Goal: Task Accomplishment & Management: Use online tool/utility

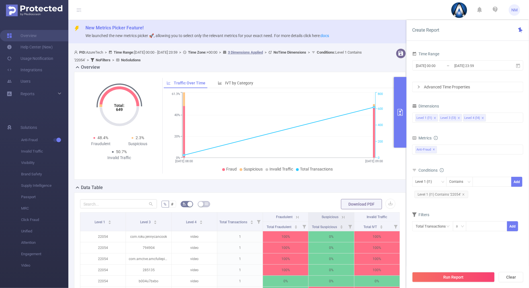
scroll to position [126, 0]
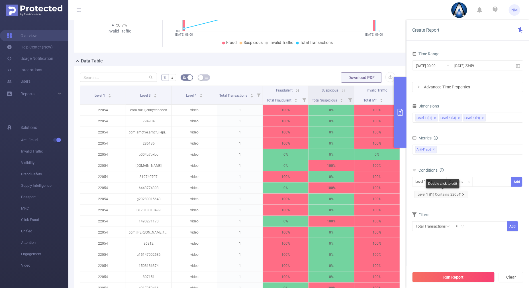
click at [464, 193] on icon "icon: close" at bounding box center [463, 194] width 3 height 3
click at [479, 178] on div at bounding box center [492, 181] width 33 height 9
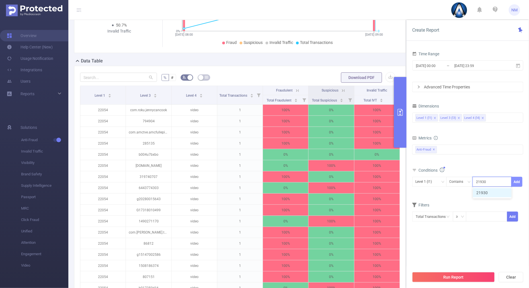
type input "21930"
click at [518, 177] on button "Add" at bounding box center [516, 182] width 11 height 10
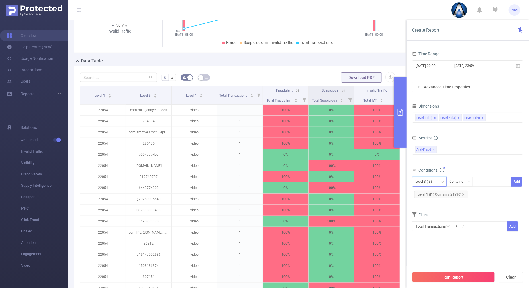
click at [435, 180] on div "Level 3 (l3)" at bounding box center [425, 181] width 21 height 9
click at [431, 191] on li "Level 1 (l1)" at bounding box center [429, 192] width 34 height 9
click at [464, 155] on div "Total Fraudulent Bot/Virus Hostile Tools Tunneled Traffic Non Malicious Bots Vi…" at bounding box center [467, 152] width 111 height 17
click at [427, 277] on button "Run Report" at bounding box center [453, 277] width 83 height 10
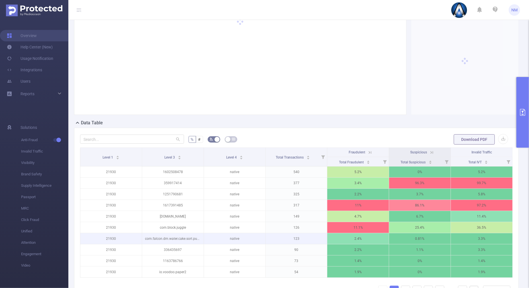
scroll to position [91, 0]
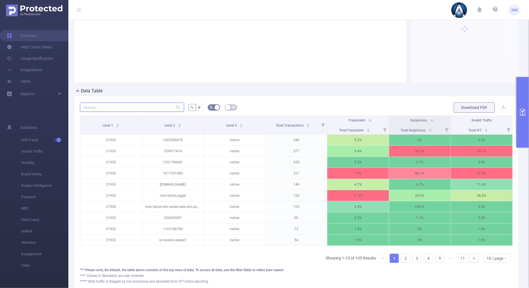
click at [163, 105] on input "text" at bounding box center [132, 107] width 104 height 9
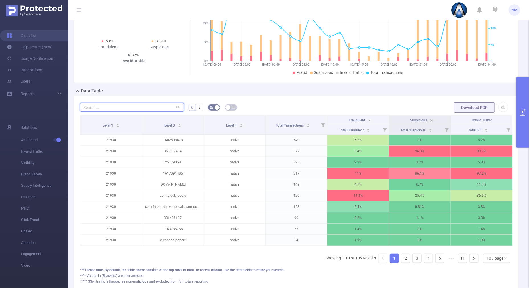
paste input "359917414"
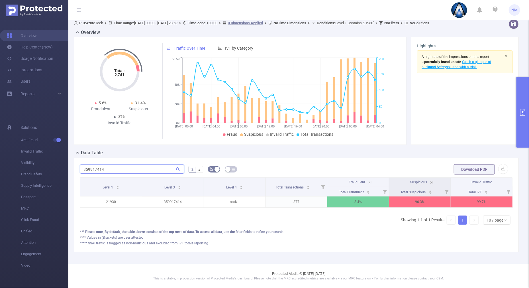
scroll to position [34, 0]
type input "359917414"
click at [368, 180] on icon at bounding box center [370, 182] width 5 height 5
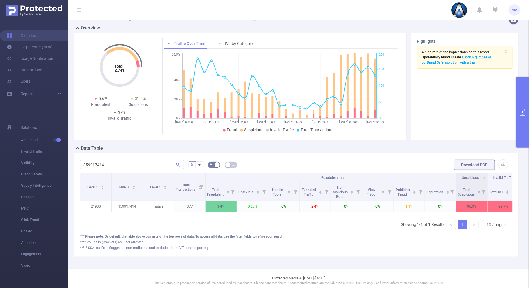
scroll to position [0, 13]
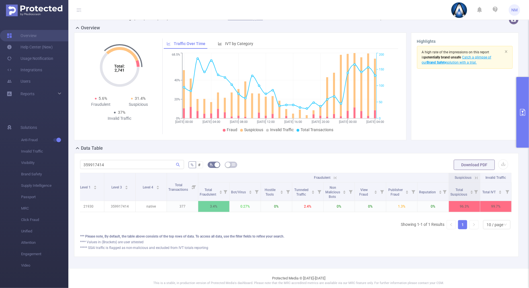
click at [474, 177] on icon at bounding box center [476, 177] width 5 height 5
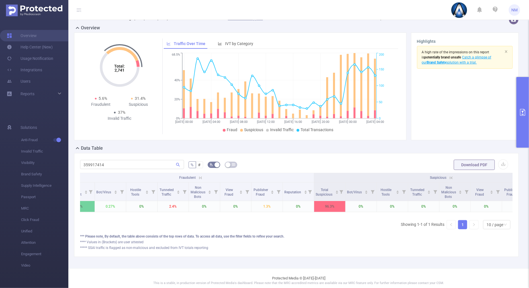
scroll to position [0, 0]
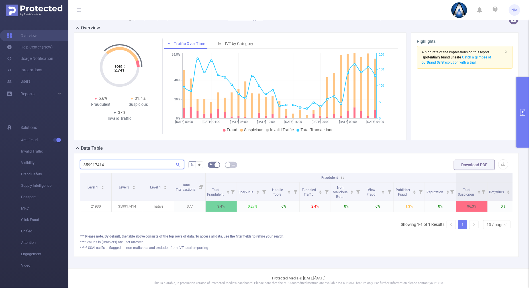
drag, startPoint x: 113, startPoint y: 161, endPoint x: 71, endPoint y: 162, distance: 41.9
click at [71, 162] on div "PID: AzureTech > Time Range: [DATE] 00:00 - [DATE] 23:59 > Time Zone: +00:00 > …" at bounding box center [298, 140] width 461 height 256
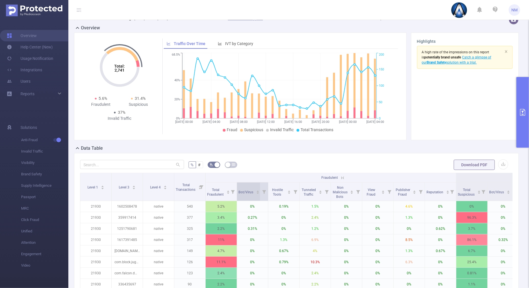
click at [258, 191] on icon "icon: caret-up" at bounding box center [258, 190] width 2 height 1
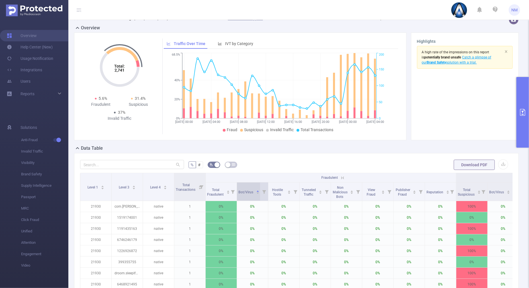
click at [258, 193] on icon "icon: caret-down" at bounding box center [258, 193] width 2 height 1
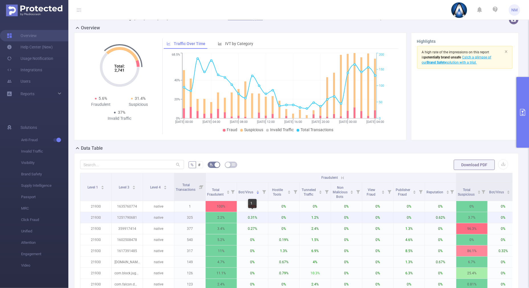
scroll to position [143, 0]
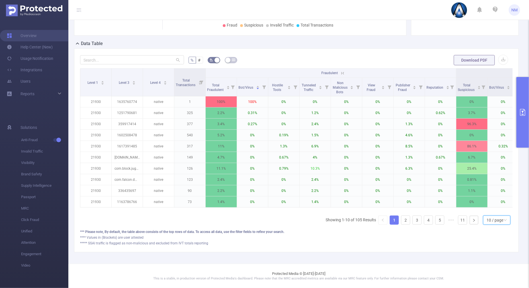
click at [493, 222] on div "10 / page" at bounding box center [495, 220] width 17 height 9
click at [486, 192] on li "30 / page" at bounding box center [491, 196] width 27 height 9
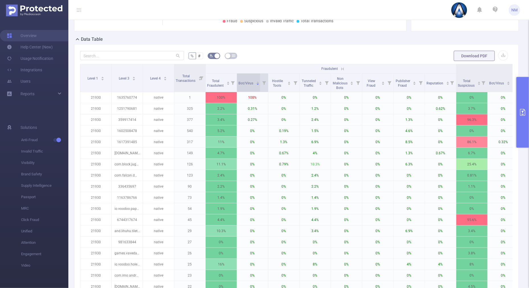
click at [257, 81] on icon "icon: caret-up" at bounding box center [257, 82] width 3 height 3
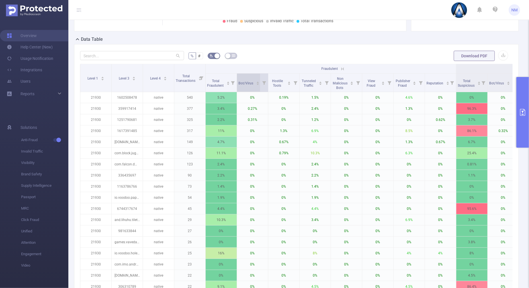
click at [258, 85] on icon "icon: caret-down" at bounding box center [257, 84] width 3 height 3
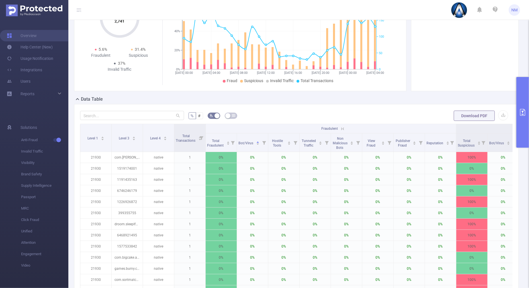
scroll to position [0, 0]
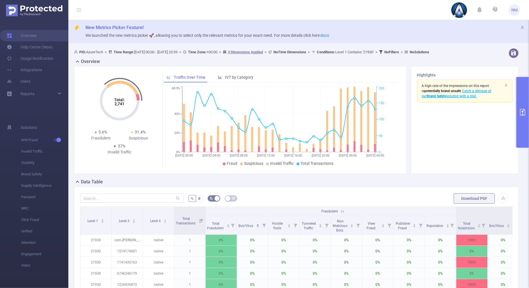
click at [519, 136] on button "primary" at bounding box center [523, 112] width 13 height 71
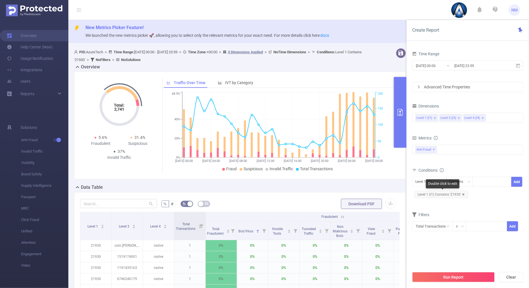
click at [463, 193] on icon "icon: close" at bounding box center [463, 194] width 3 height 3
click at [488, 181] on div at bounding box center [492, 181] width 33 height 9
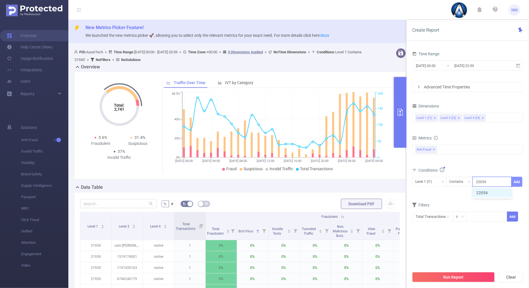
type input "22054"
click at [515, 179] on button "Add" at bounding box center [516, 182] width 11 height 10
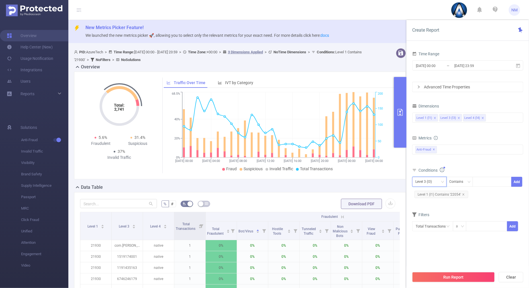
click at [437, 178] on div "Level 3 (l3)" at bounding box center [429, 181] width 28 height 9
click at [426, 192] on li "Level 1 (l1)" at bounding box center [429, 192] width 34 height 9
click at [463, 163] on div "Total Fraudulent Bot/Virus Hostile Tools Tunneled Traffic Non Malicious Bots Vi…" at bounding box center [467, 153] width 111 height 20
click at [441, 274] on button "Run Report" at bounding box center [453, 277] width 83 height 10
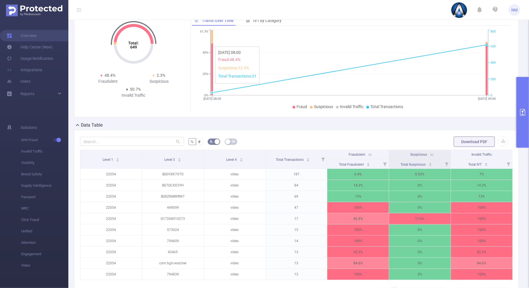
scroll to position [72, 0]
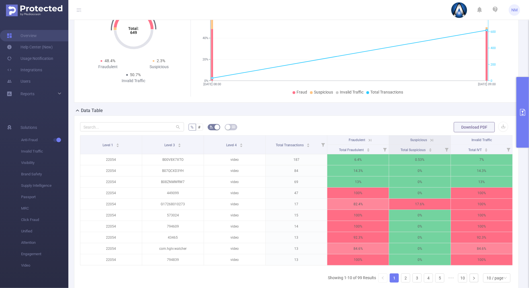
click at [368, 140] on icon at bounding box center [370, 140] width 5 height 5
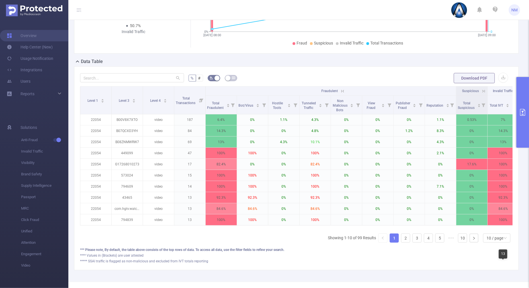
scroll to position [143, 0]
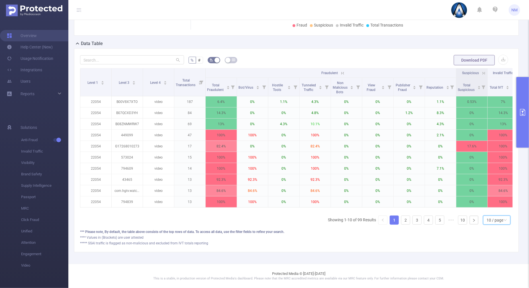
click at [492, 221] on div "10 / page" at bounding box center [495, 220] width 17 height 9
click at [489, 192] on li "30 / page" at bounding box center [491, 196] width 27 height 9
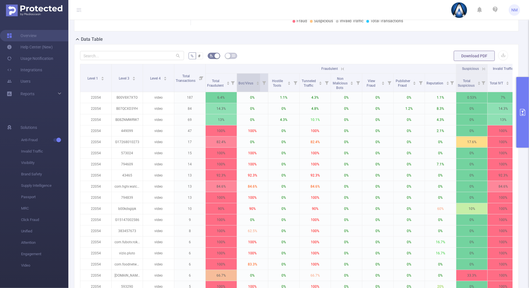
click at [258, 81] on icon "icon: caret-up" at bounding box center [257, 82] width 3 height 3
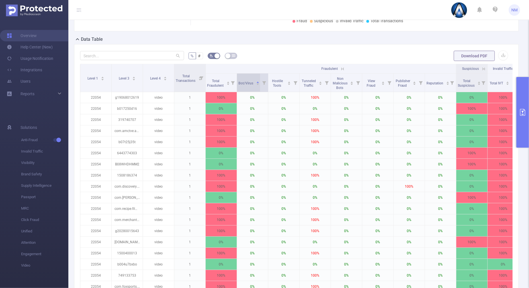
click at [257, 83] on icon "icon: caret-down" at bounding box center [257, 84] width 3 height 3
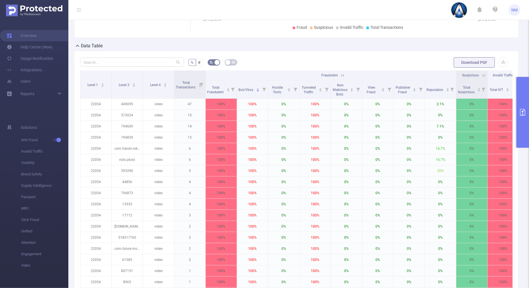
scroll to position [44, 0]
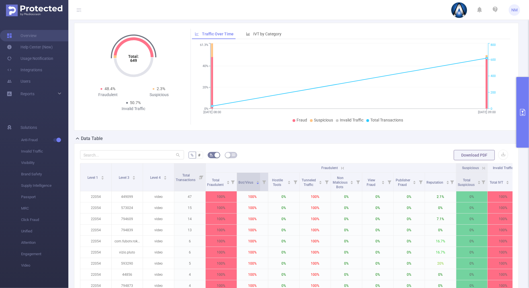
click at [258, 180] on icon "icon: caret-up" at bounding box center [257, 181] width 3 height 3
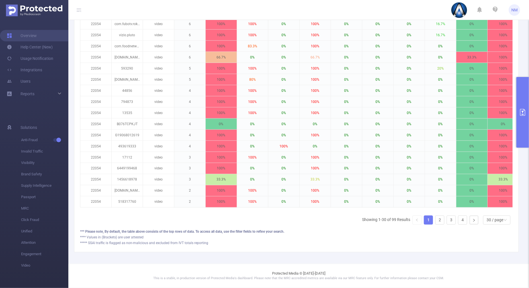
scroll to position [0, 13]
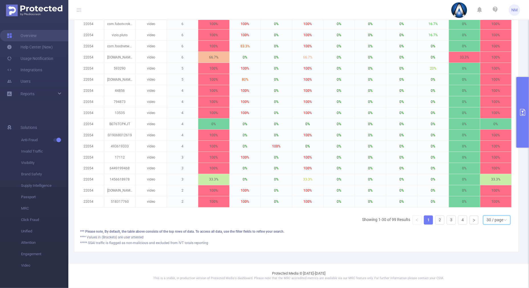
click at [487, 220] on div "30 / page" at bounding box center [495, 220] width 17 height 9
click at [486, 209] on li "50 / page" at bounding box center [491, 213] width 27 height 9
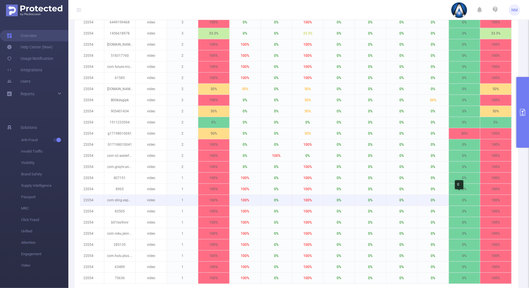
scroll to position [585, 0]
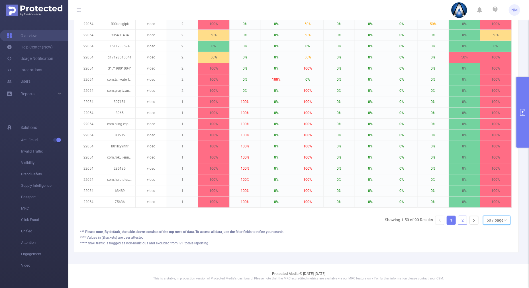
click at [460, 221] on link "2" at bounding box center [462, 220] width 9 height 9
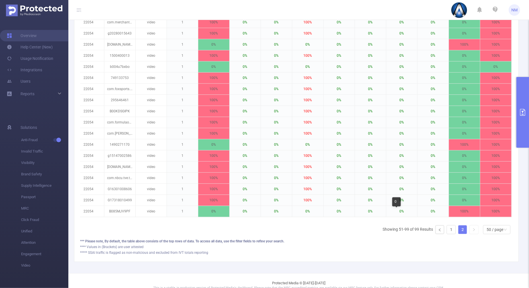
scroll to position [574, 0]
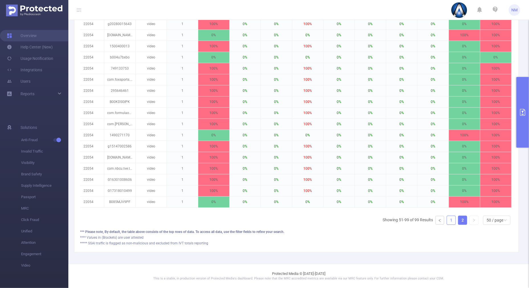
click at [447, 219] on link "1" at bounding box center [451, 220] width 9 height 9
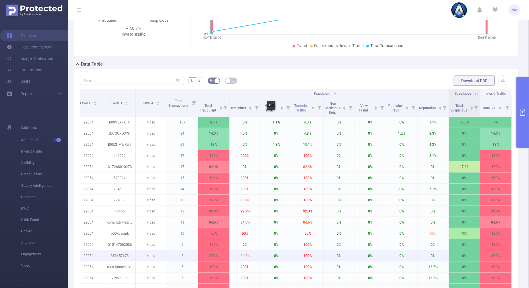
scroll to position [111, 0]
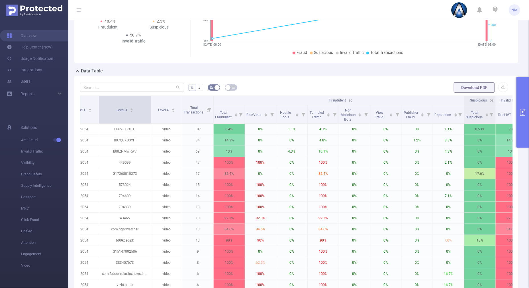
drag, startPoint x: 129, startPoint y: 111, endPoint x: 152, endPoint y: 111, distance: 23.4
click at [152, 111] on span at bounding box center [150, 110] width 3 height 28
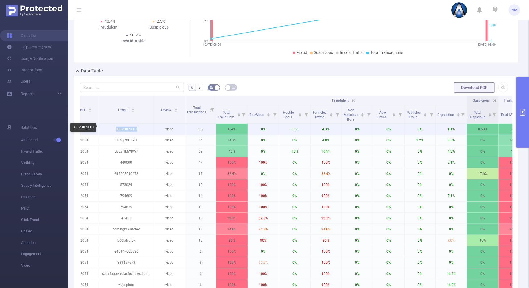
drag, startPoint x: 141, startPoint y: 130, endPoint x: 114, endPoint y: 131, distance: 27.4
click at [114, 131] on p "B00V8X7XTO" at bounding box center [126, 129] width 54 height 11
copy p "B00V8X7XTO"
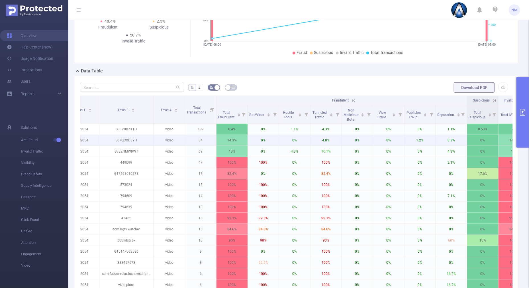
click at [141, 144] on p "B07QCXD3YH" at bounding box center [126, 140] width 54 height 11
drag, startPoint x: 143, startPoint y: 139, endPoint x: 115, endPoint y: 139, distance: 28.2
click at [115, 139] on p "B07QCXD3YH" at bounding box center [126, 140] width 54 height 11
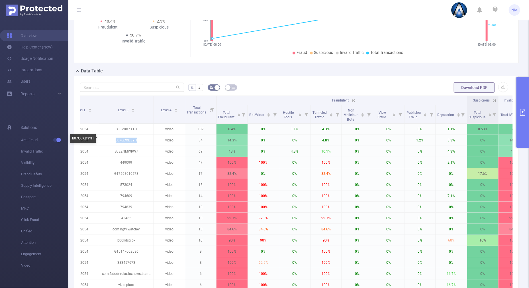
copy p "B07QCXD3YH"
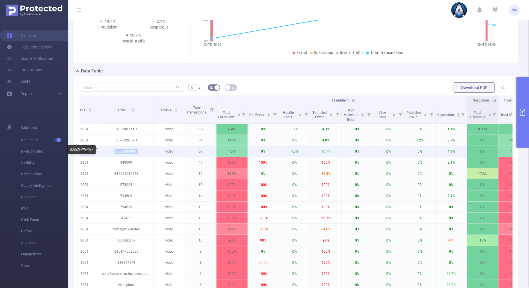
drag, startPoint x: 145, startPoint y: 152, endPoint x: 112, endPoint y: 150, distance: 33.7
click at [112, 150] on p "B08ZNMWRW7" at bounding box center [126, 151] width 54 height 11
copy p "B08ZNMWRW7"
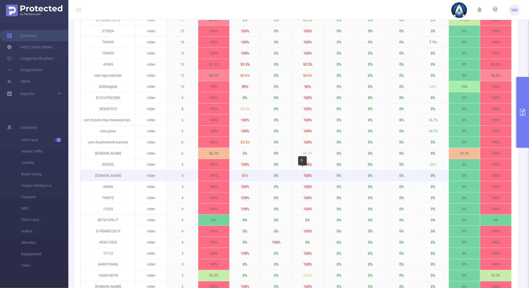
scroll to position [301, 0]
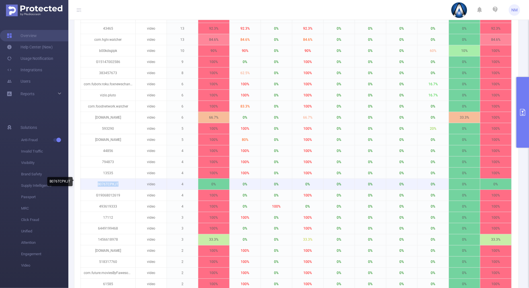
drag, startPoint x: 115, startPoint y: 181, endPoint x: 88, endPoint y: 182, distance: 27.1
click at [88, 182] on p "B076TCPKJT" at bounding box center [108, 184] width 54 height 11
copy p "B076TCPKJT"
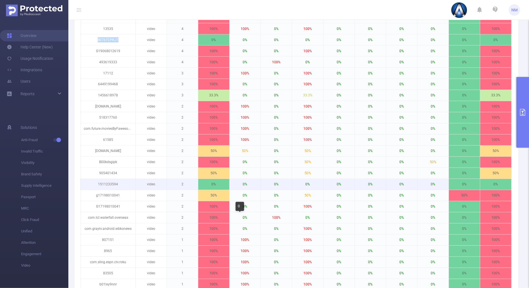
scroll to position [514, 0]
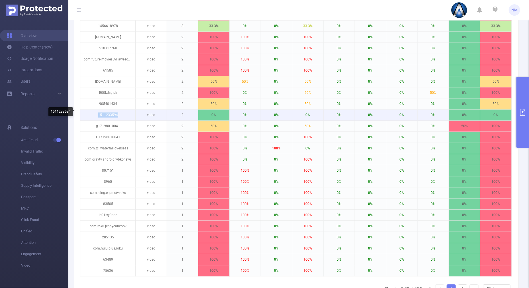
drag, startPoint x: 117, startPoint y: 113, endPoint x: 86, endPoint y: 110, distance: 31.2
click at [86, 110] on p "1511233594" at bounding box center [108, 115] width 54 height 11
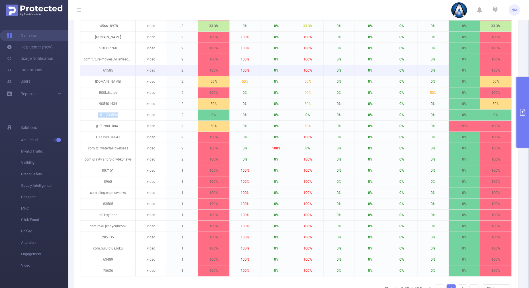
copy p "1511233594"
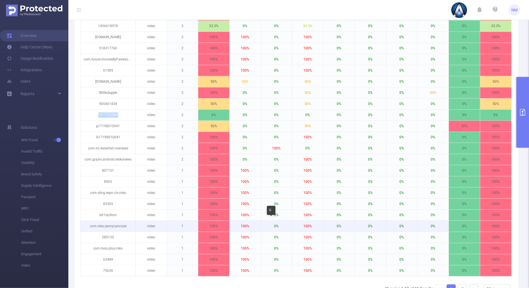
scroll to position [585, 0]
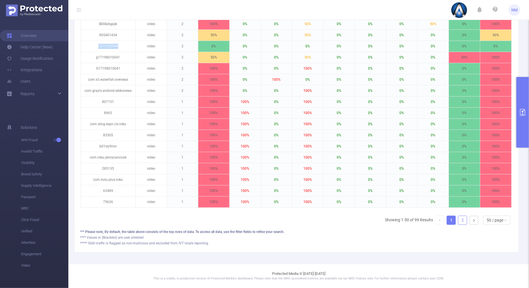
click at [458, 221] on link "2" at bounding box center [462, 220] width 9 height 9
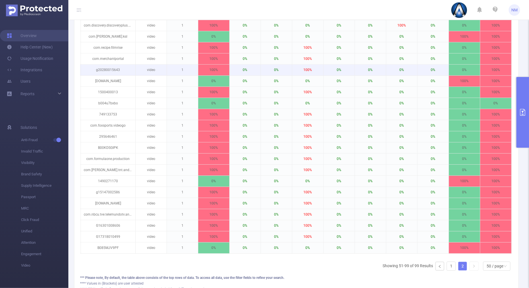
scroll to position [538, 0]
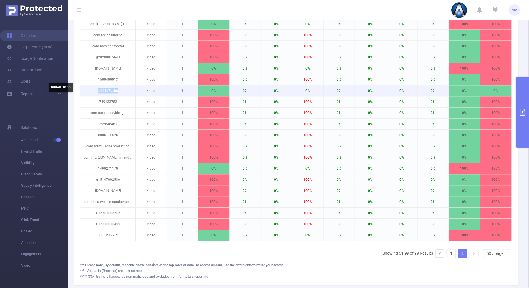
drag, startPoint x: 117, startPoint y: 87, endPoint x: 93, endPoint y: 89, distance: 23.4
click at [93, 89] on p "b004u7bxbo" at bounding box center [108, 90] width 54 height 11
copy p "b004u7bxbo"
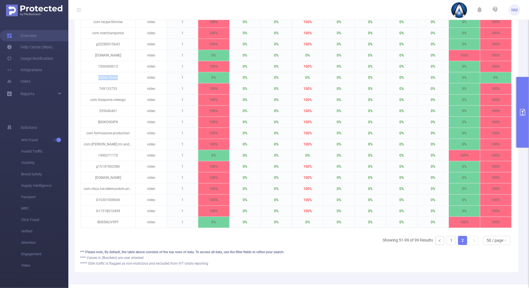
scroll to position [574, 0]
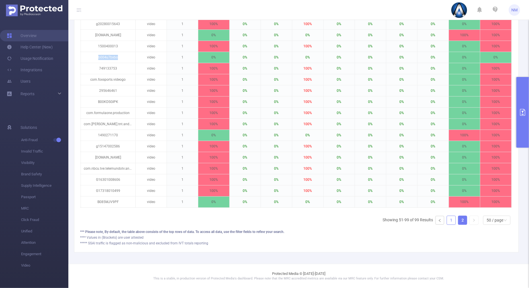
click at [447, 219] on link "1" at bounding box center [451, 220] width 9 height 9
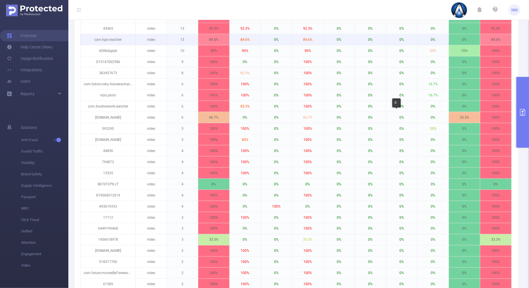
scroll to position [122, 0]
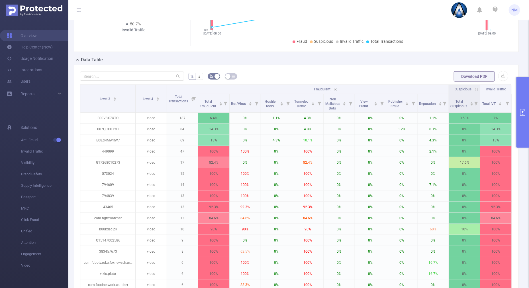
click at [334, 88] on icon at bounding box center [335, 89] width 3 height 3
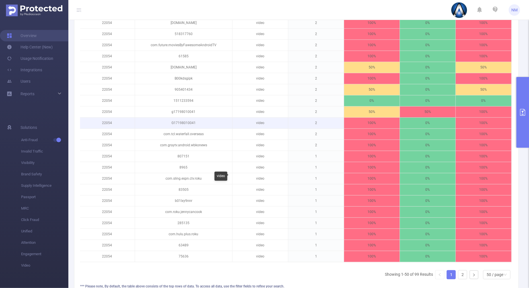
scroll to position [570, 0]
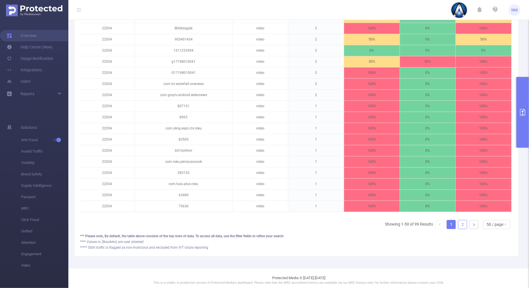
click at [458, 225] on link "2" at bounding box center [462, 224] width 9 height 9
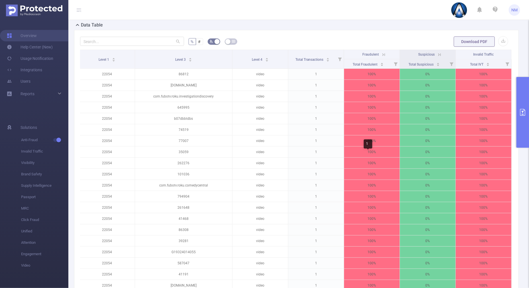
scroll to position [102, 0]
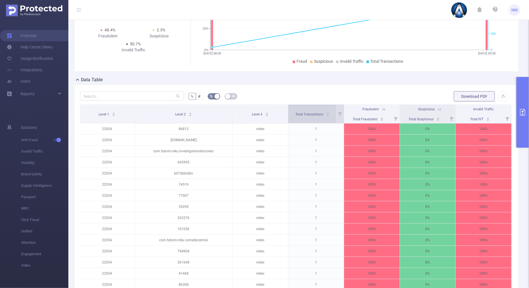
click at [327, 113] on icon "icon: caret-up" at bounding box center [328, 113] width 2 height 1
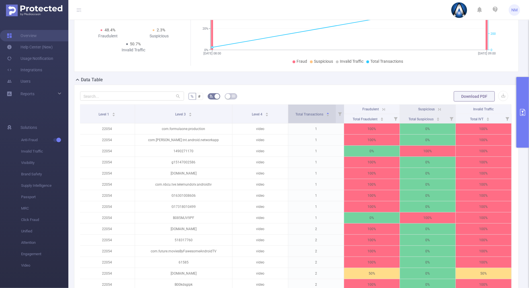
click at [326, 117] on icon "icon: caret-down" at bounding box center [327, 115] width 3 height 3
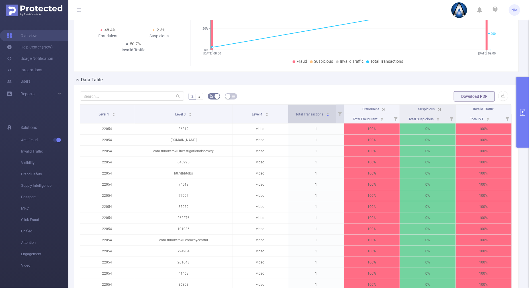
click at [326, 112] on icon "icon: caret-up" at bounding box center [327, 113] width 3 height 3
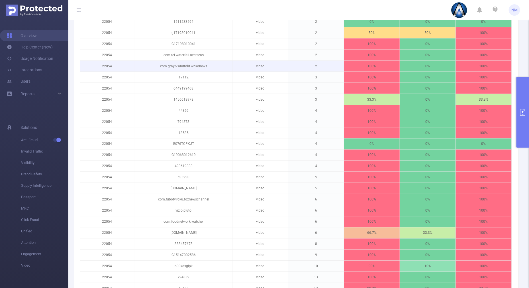
scroll to position [565, 0]
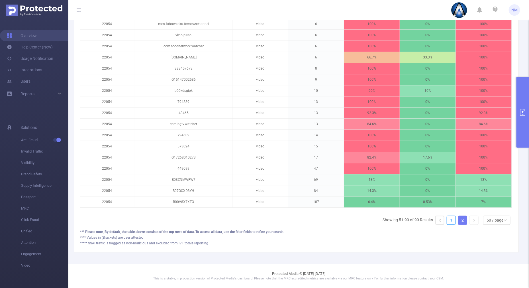
drag, startPoint x: 444, startPoint y: 221, endPoint x: 440, endPoint y: 216, distance: 6.6
click at [447, 222] on link "1" at bounding box center [451, 220] width 9 height 9
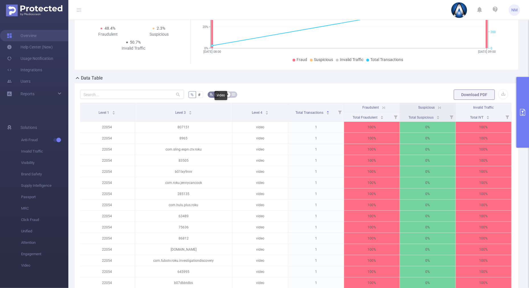
scroll to position [67, 0]
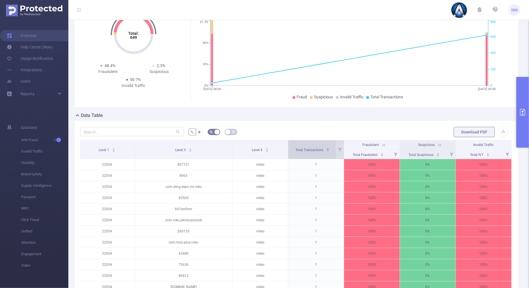
click at [327, 148] on icon "icon: caret-up" at bounding box center [328, 148] width 2 height 1
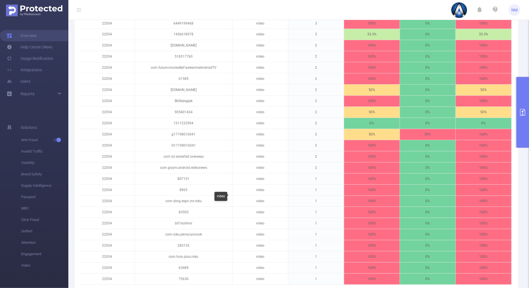
scroll to position [576, 0]
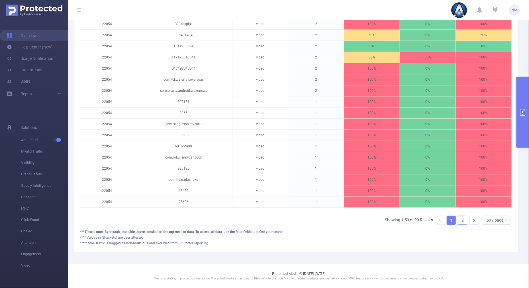
click at [458, 219] on link "2" at bounding box center [462, 220] width 9 height 9
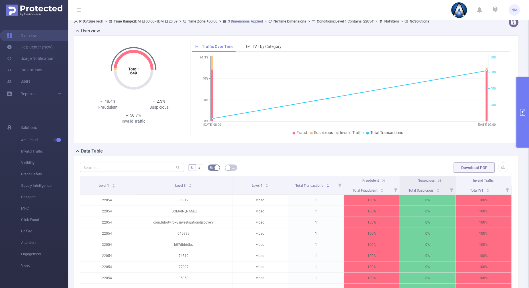
scroll to position [0, 0]
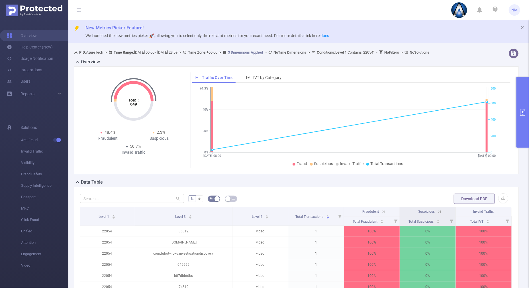
drag, startPoint x: 521, startPoint y: 144, endPoint x: 513, endPoint y: 134, distance: 12.8
click at [521, 143] on button "primary" at bounding box center [523, 112] width 13 height 71
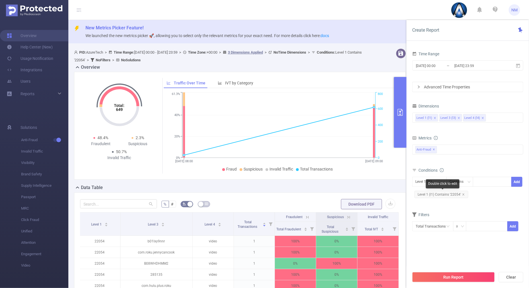
click at [464, 193] on span "Level 1 (l1) Contains '22054'" at bounding box center [442, 194] width 54 height 7
click at [481, 181] on div at bounding box center [492, 181] width 33 height 9
click at [464, 193] on icon "icon: close" at bounding box center [463, 194] width 2 height 2
click at [482, 183] on div at bounding box center [492, 181] width 33 height 9
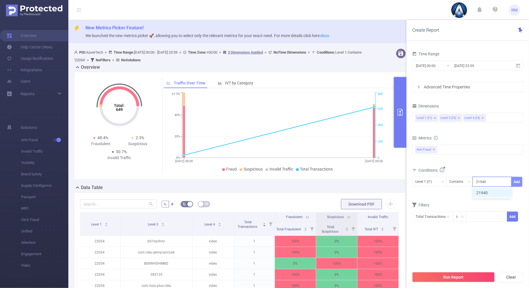
type input "21940"
click at [518, 180] on button "Add" at bounding box center [516, 182] width 11 height 10
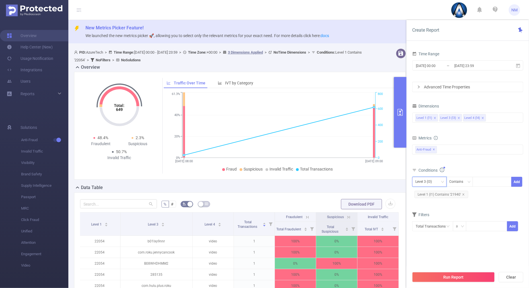
click at [438, 179] on div "Level 3 (l3)" at bounding box center [429, 181] width 28 height 9
click at [426, 192] on li "Level 1 (l1)" at bounding box center [429, 192] width 34 height 9
click at [472, 156] on div "Total Fraudulent Bot/Virus Hostile Tools Tunneled Traffic Non Malicious Bots Vi…" at bounding box center [467, 152] width 111 height 17
click at [450, 277] on button "Run Report" at bounding box center [453, 277] width 83 height 10
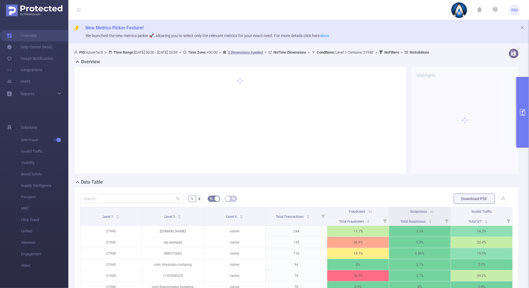
click at [523, 131] on button "primary" at bounding box center [523, 112] width 13 height 71
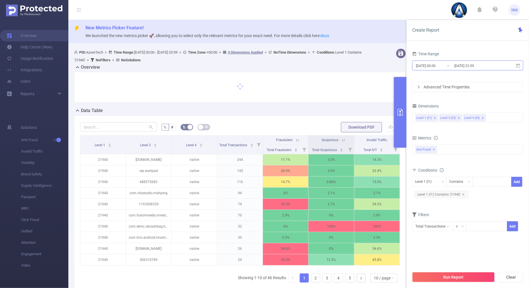
click at [464, 68] on input "[DATE] 23:59" at bounding box center [477, 66] width 46 height 8
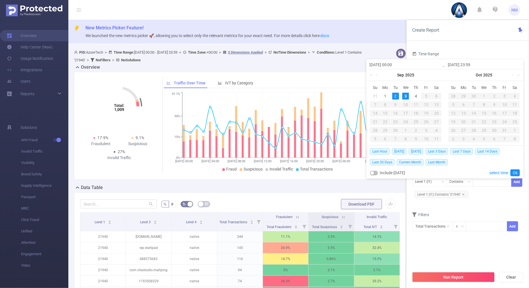
click at [332, 70] on div "Overview" at bounding box center [242, 68] width 336 height 8
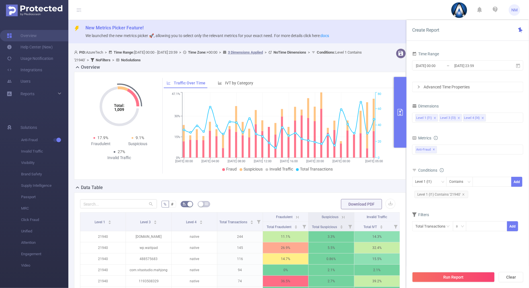
click at [397, 130] on button "primary" at bounding box center [400, 112] width 13 height 71
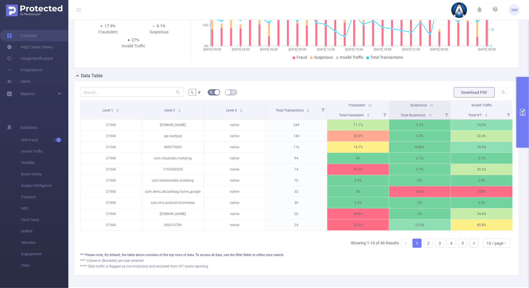
scroll to position [134, 0]
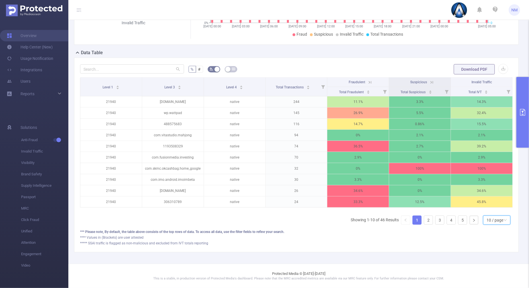
click at [492, 217] on div "10 / page" at bounding box center [495, 220] width 17 height 9
click at [486, 201] on li "40 / page" at bounding box center [491, 205] width 27 height 9
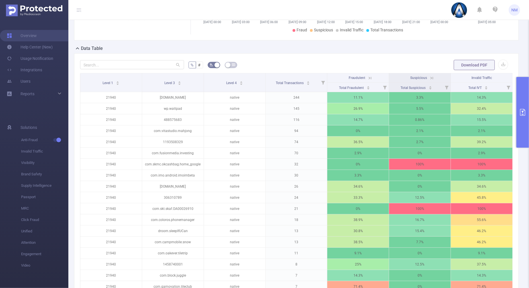
click at [368, 75] on icon at bounding box center [370, 77] width 5 height 5
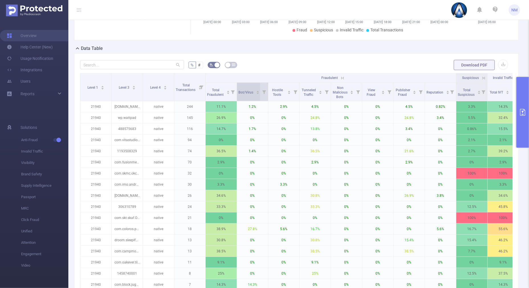
click at [257, 91] on icon "icon: caret-up" at bounding box center [258, 91] width 2 height 1
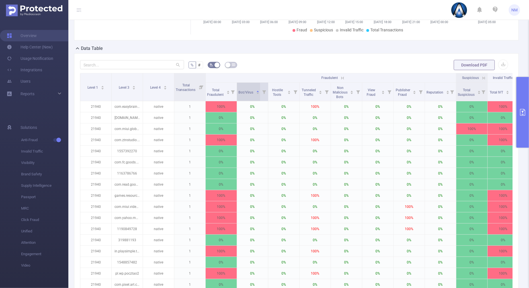
click at [259, 94] on icon "icon: caret-down" at bounding box center [257, 93] width 3 height 3
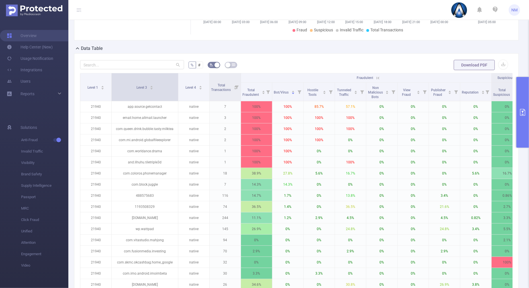
drag, startPoint x: 142, startPoint y: 84, endPoint x: 183, endPoint y: 83, distance: 41.3
click at [179, 83] on span at bounding box center [178, 87] width 3 height 28
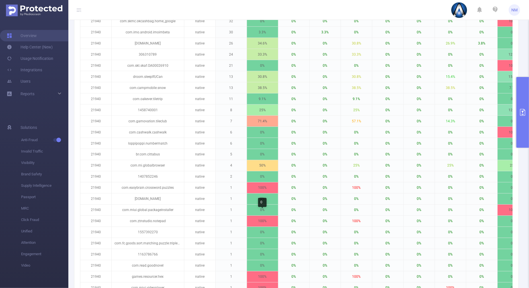
scroll to position [475, 0]
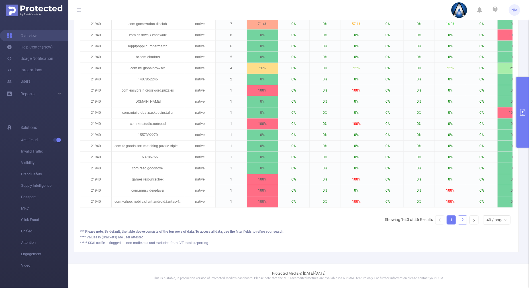
click at [458, 221] on link "2" at bounding box center [462, 220] width 9 height 9
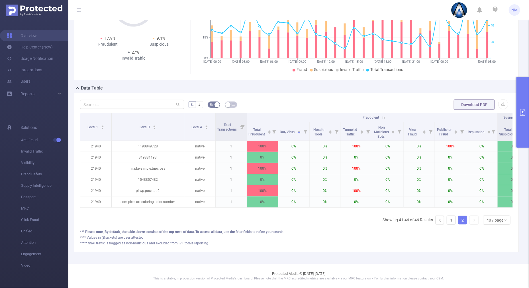
scroll to position [98, 0]
click at [448, 222] on link "1" at bounding box center [451, 220] width 9 height 9
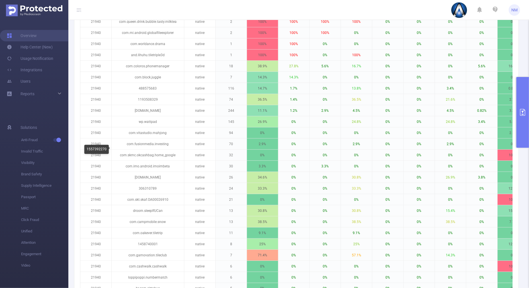
scroll to position [63, 0]
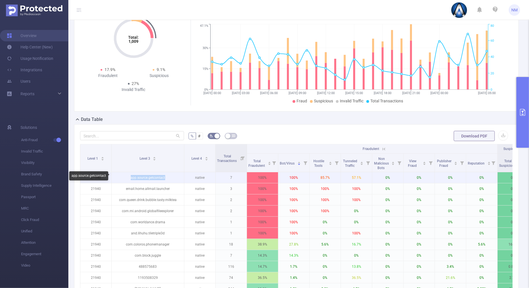
drag, startPoint x: 171, startPoint y: 177, endPoint x: 129, endPoint y: 177, distance: 41.9
click at [129, 177] on p "app.source.getcontact" at bounding box center [148, 177] width 72 height 11
drag, startPoint x: 129, startPoint y: 177, endPoint x: 168, endPoint y: 178, distance: 38.8
click at [170, 178] on p "app.source.getcontact" at bounding box center [148, 177] width 72 height 11
click at [166, 178] on p "app.source.getcontact" at bounding box center [148, 177] width 72 height 11
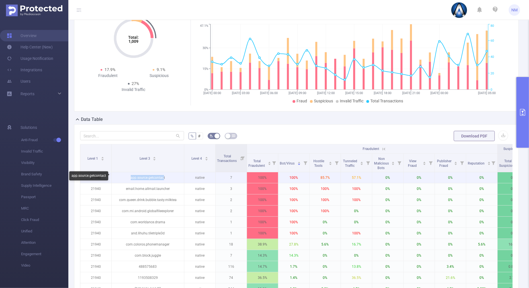
drag, startPoint x: 163, startPoint y: 178, endPoint x: 128, endPoint y: 178, distance: 35.0
click at [128, 178] on p "app.source.getcontact" at bounding box center [148, 177] width 72 height 11
copy p "app.source.getcontac"
